Goal: Information Seeking & Learning: Learn about a topic

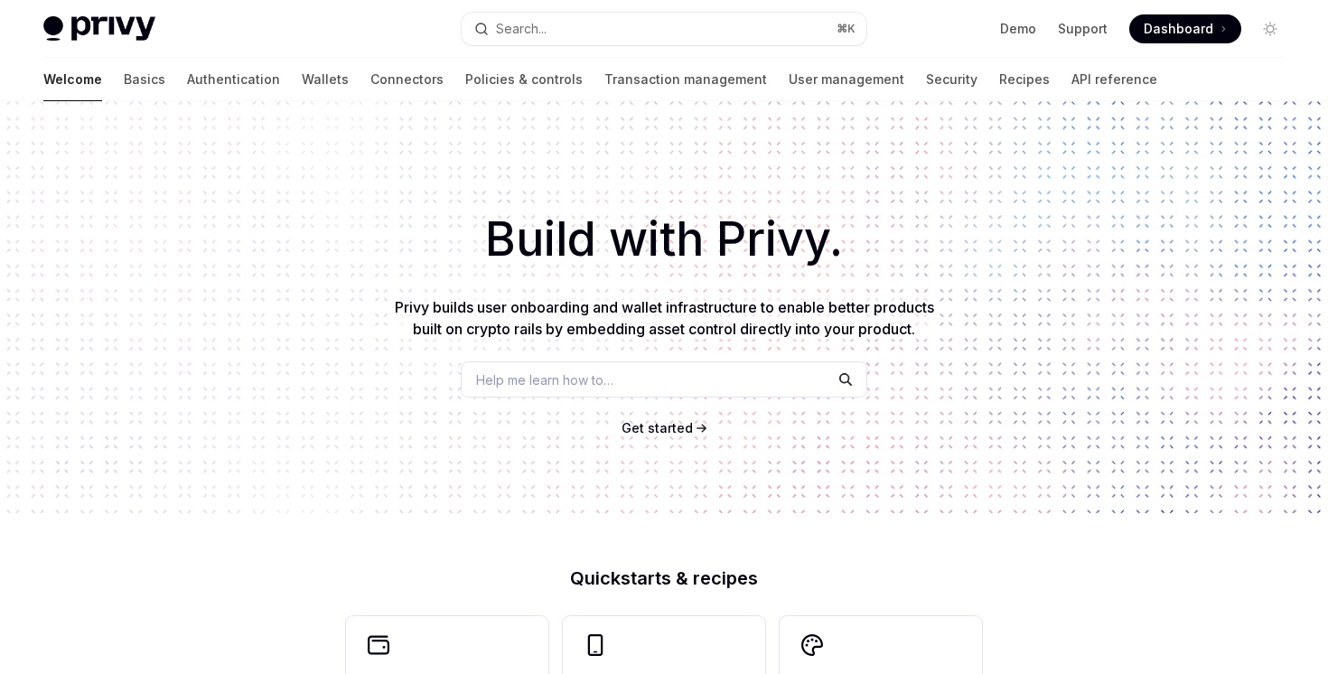
type textarea "*"
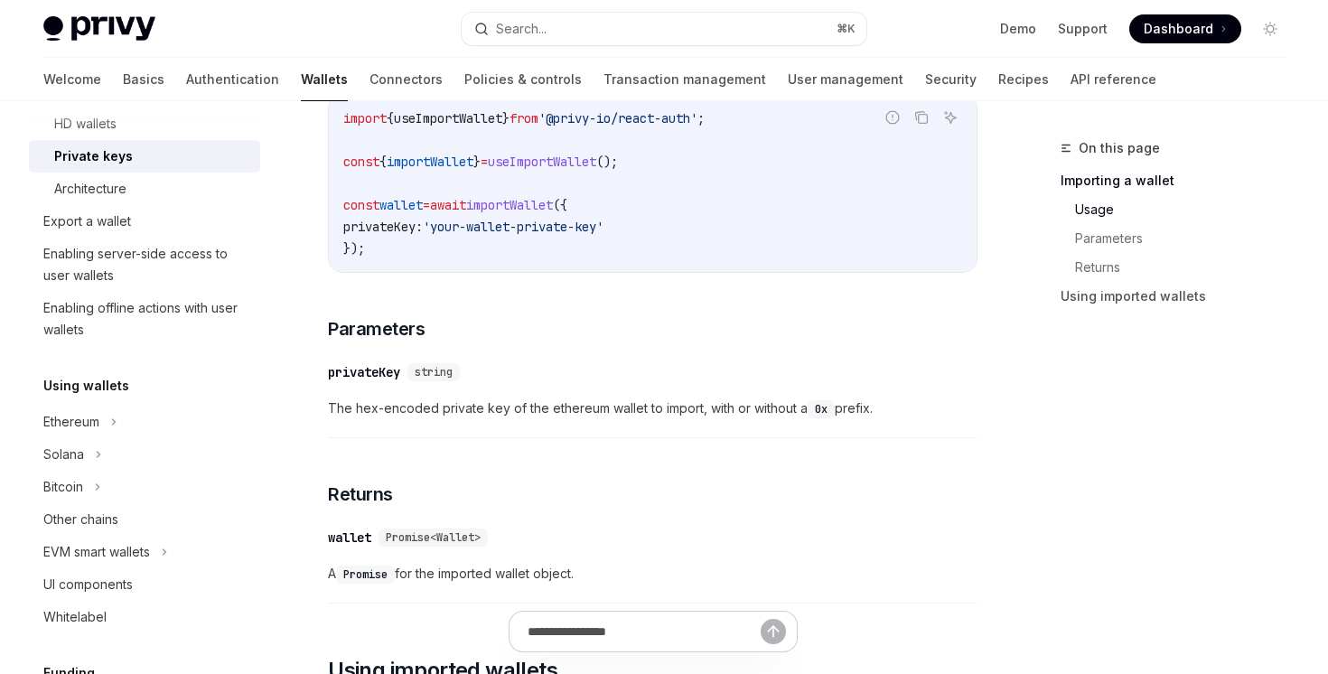
scroll to position [721, 0]
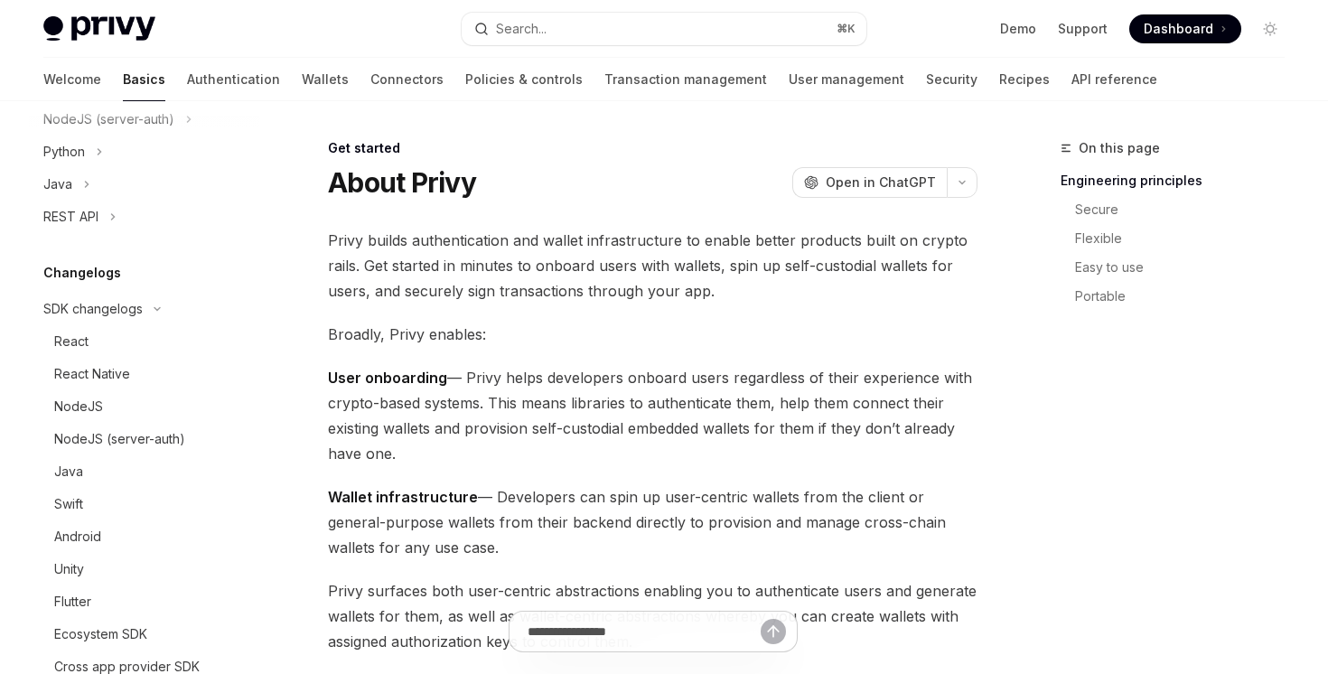
scroll to position [743, 0]
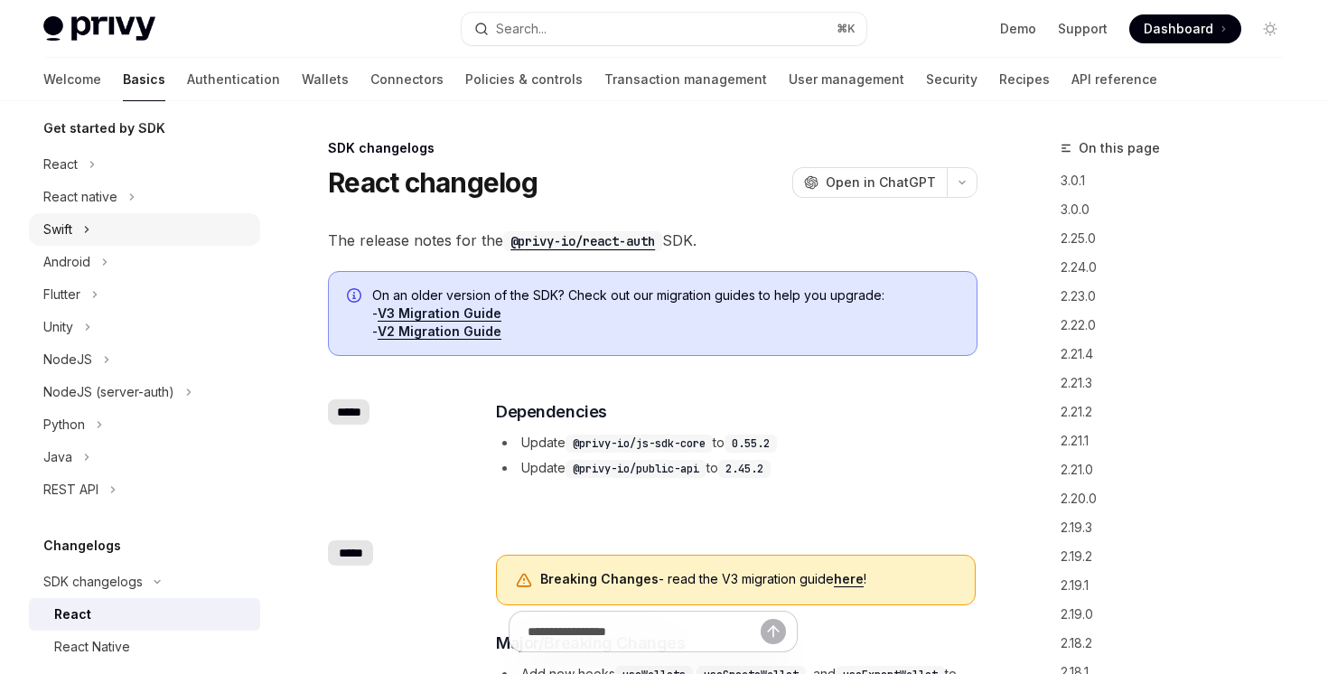
scroll to position [186, 0]
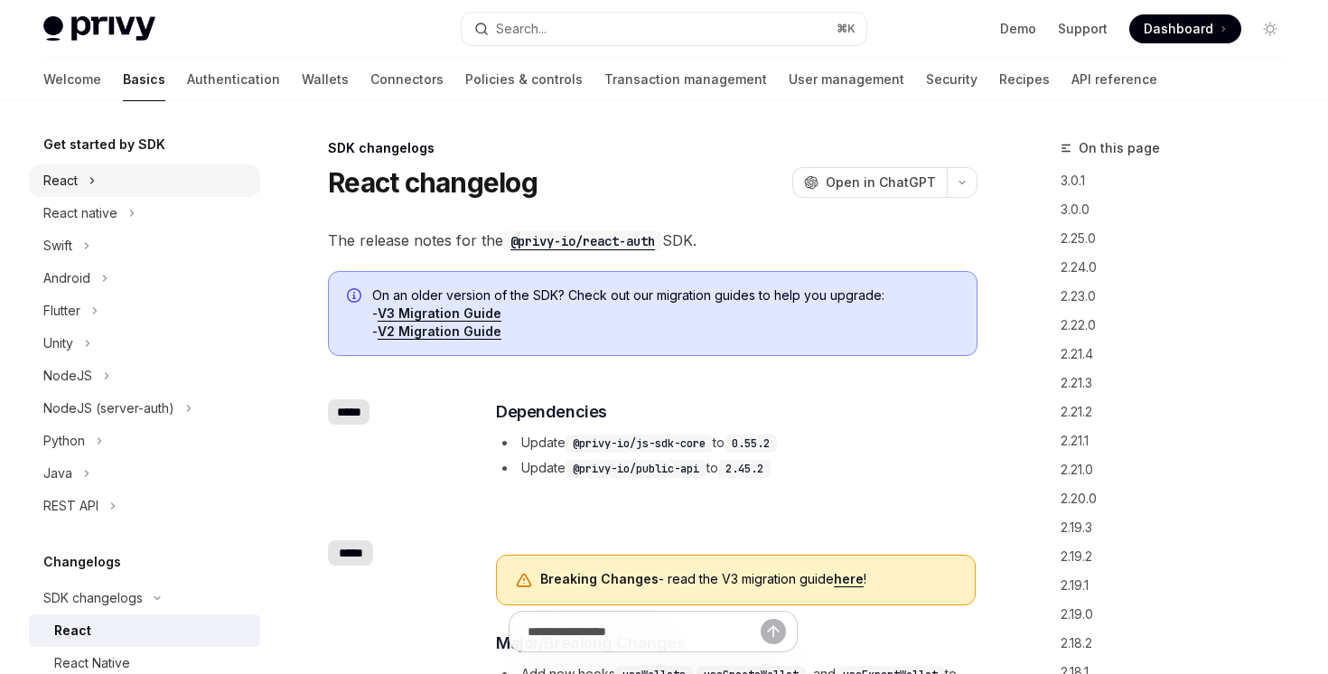
click at [85, 186] on button "React" at bounding box center [144, 180] width 231 height 33
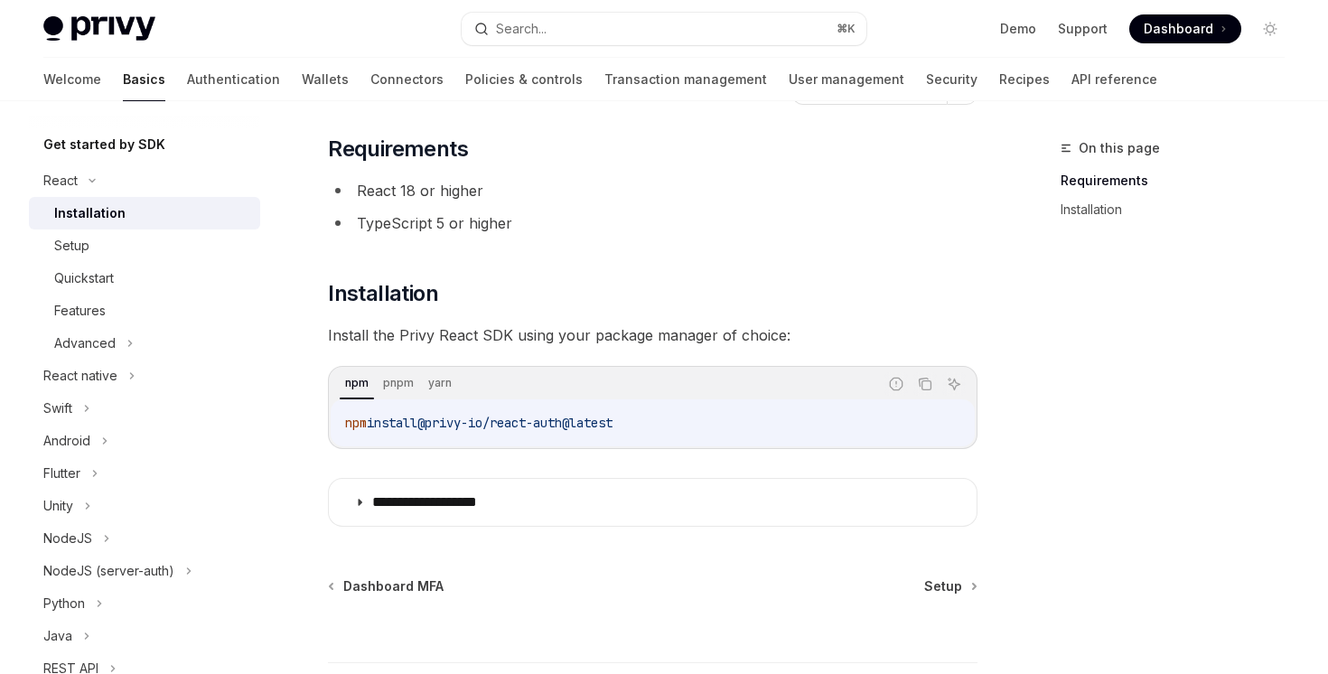
scroll to position [238, 0]
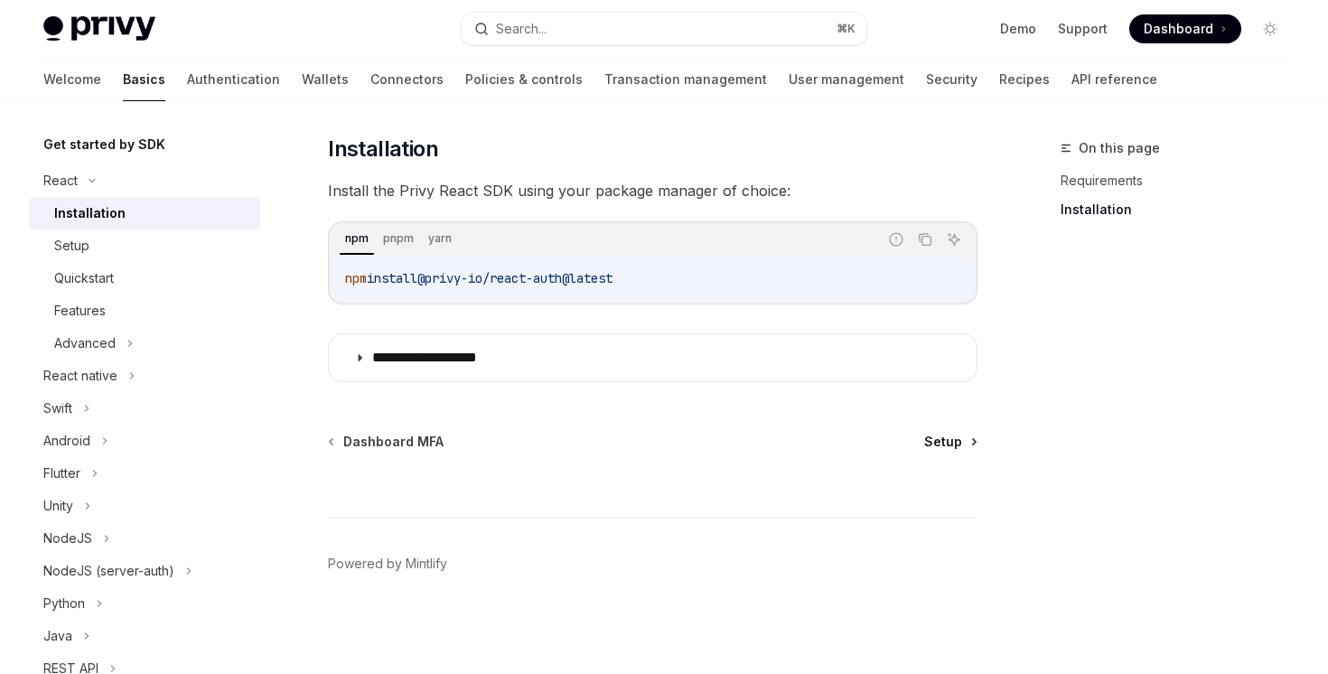
click at [939, 440] on span "Setup" at bounding box center [943, 442] width 38 height 18
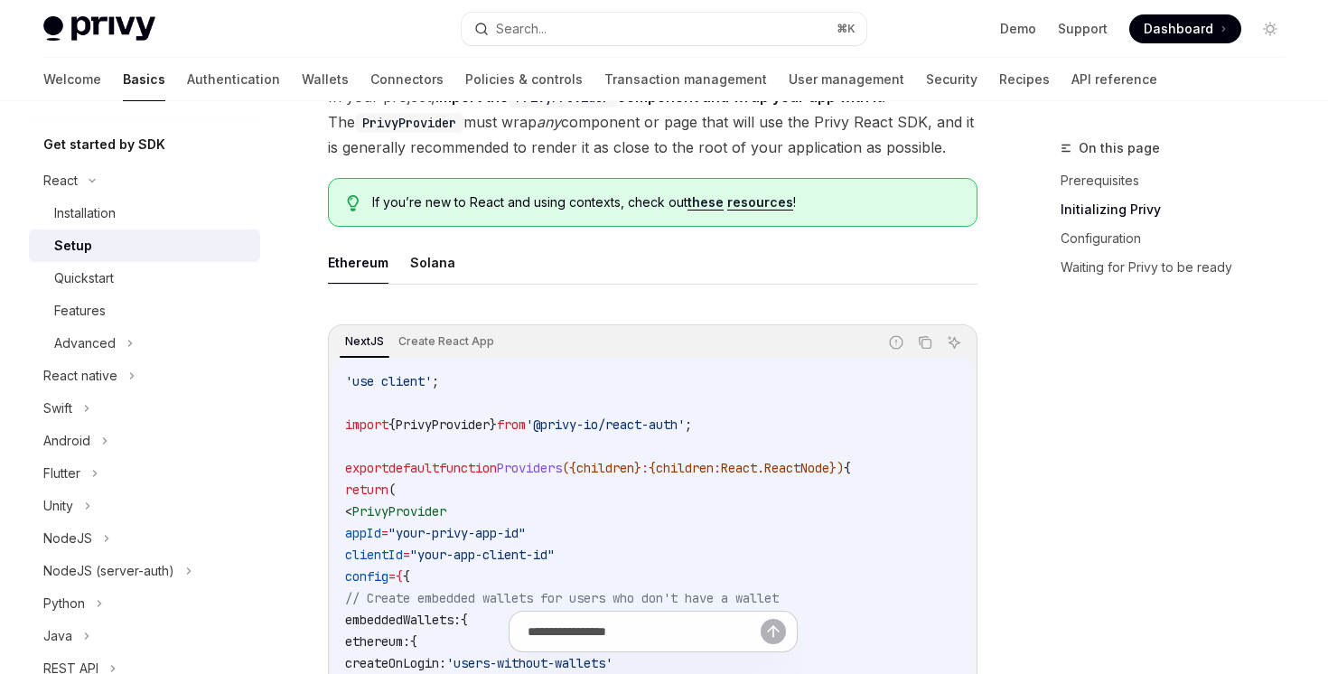
scroll to position [411, 0]
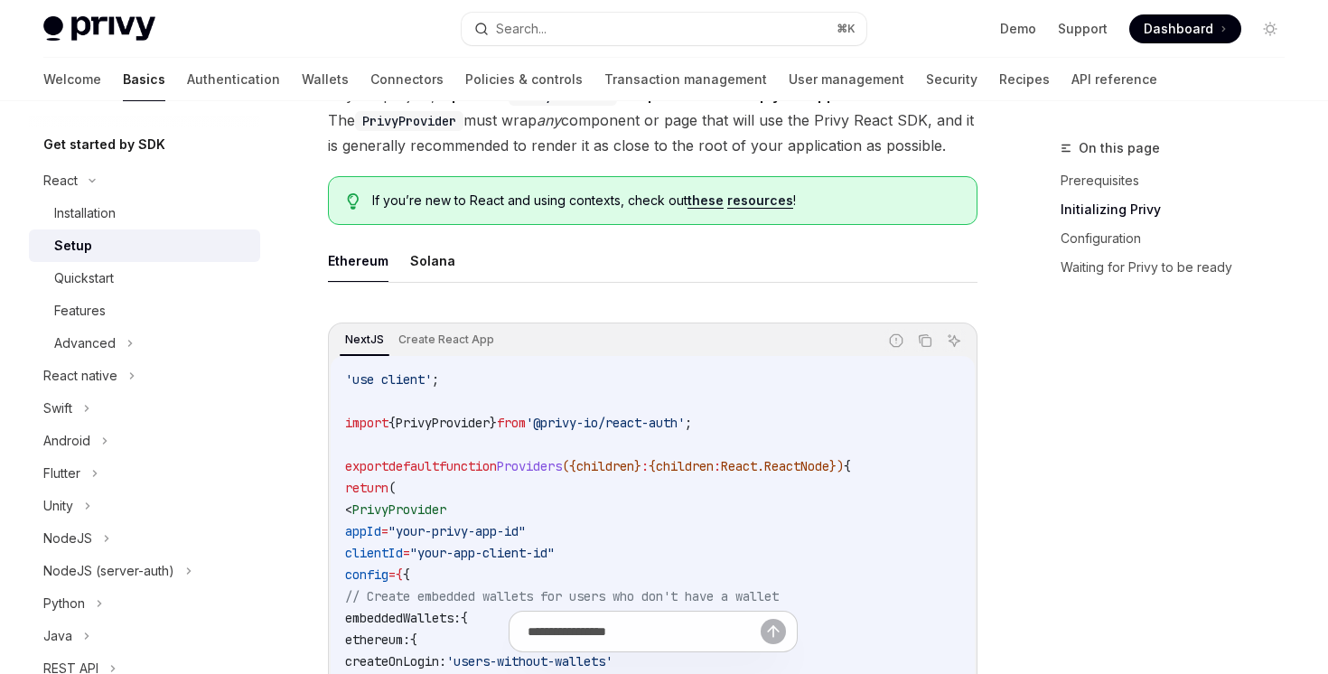
click at [699, 201] on link "these" at bounding box center [705, 200] width 36 height 16
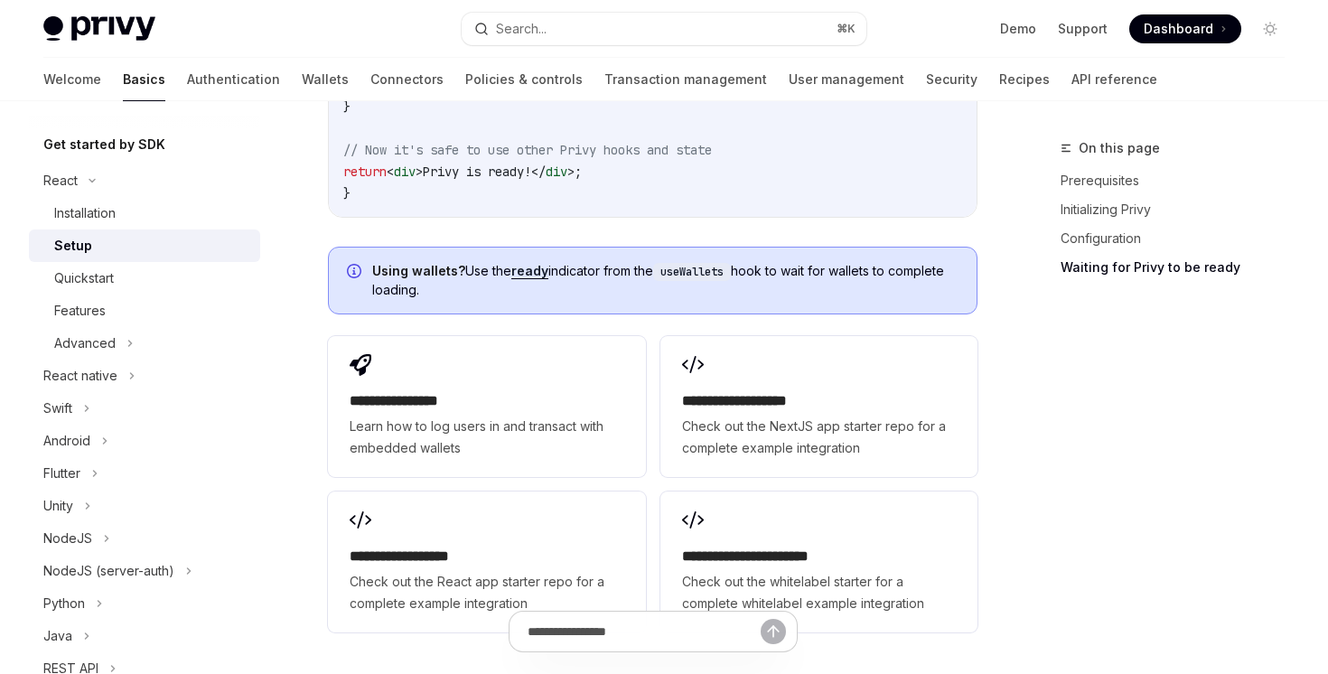
scroll to position [2273, 0]
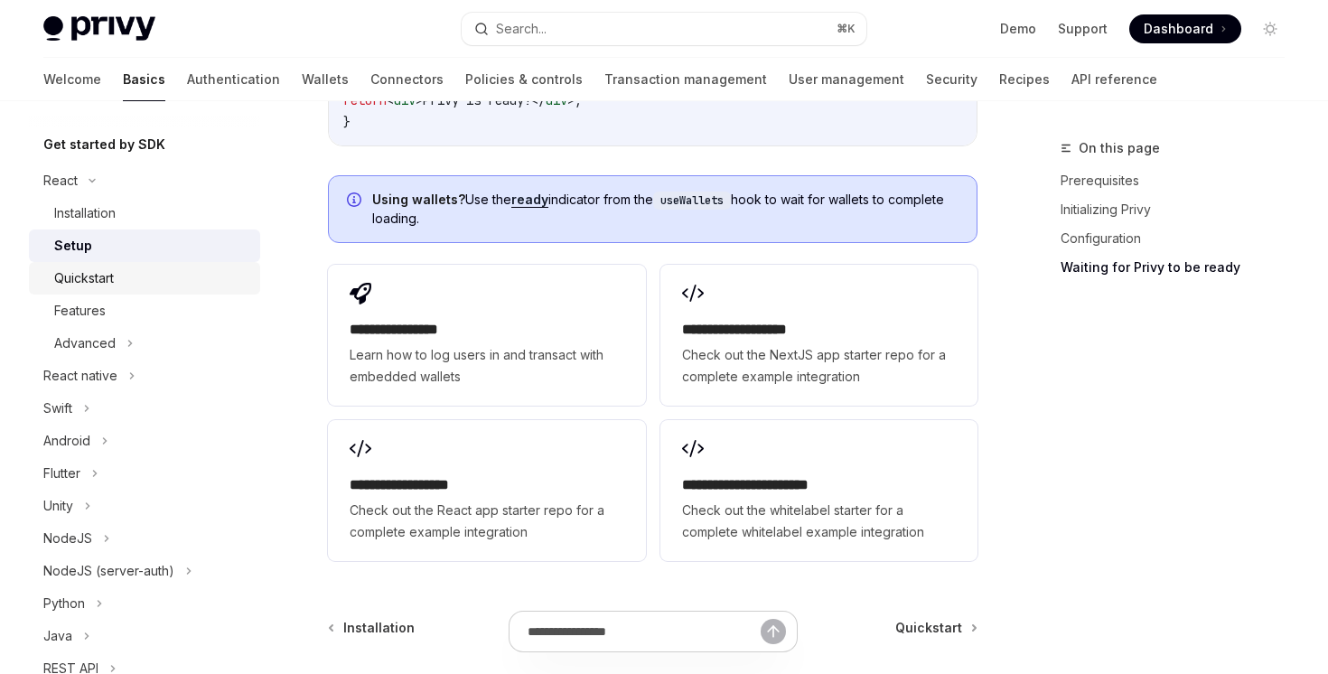
click at [192, 276] on div "Quickstart" at bounding box center [151, 278] width 195 height 22
type textarea "*"
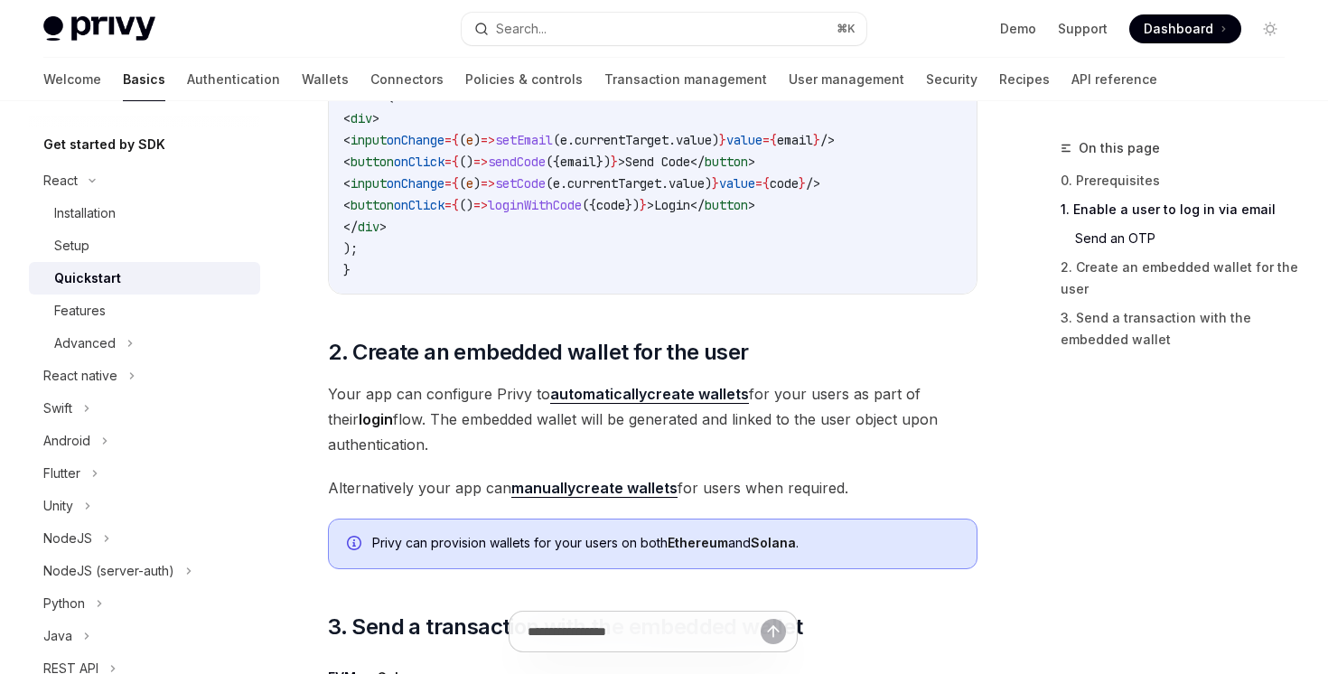
scroll to position [1133, 0]
